Goal: Register for event/course

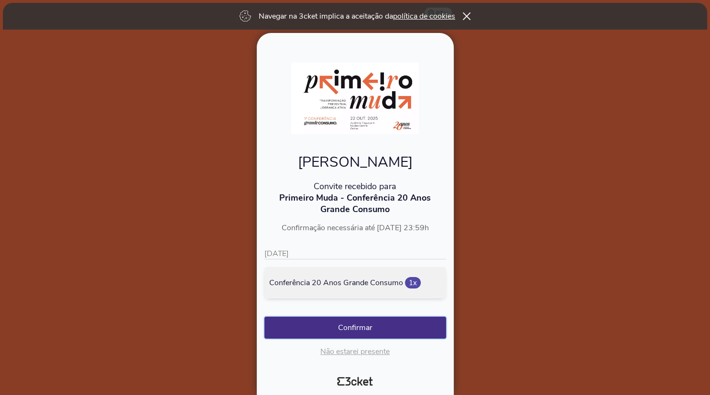
click at [371, 330] on button "Confirmar" at bounding box center [355, 328] width 182 height 22
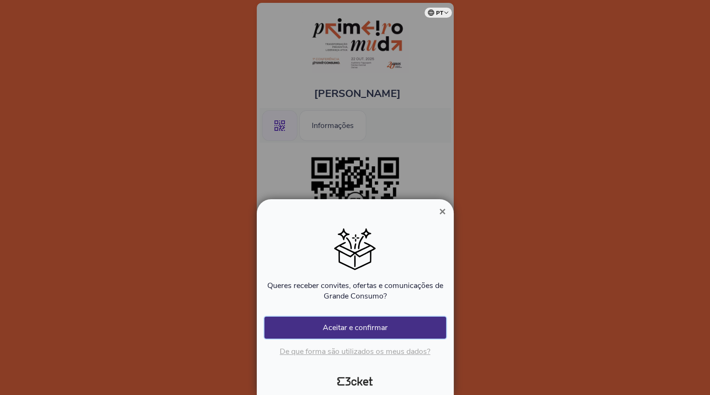
click at [366, 327] on button "Aceitar e confirmar" at bounding box center [355, 328] width 182 height 22
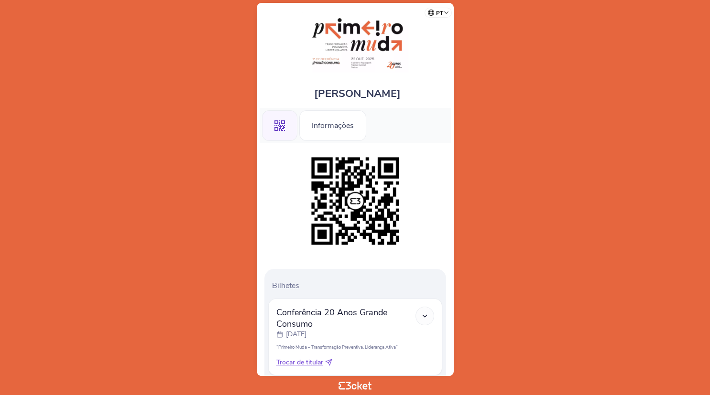
click at [370, 73] on link at bounding box center [355, 70] width 106 height 11
